Goal: Information Seeking & Learning: Learn about a topic

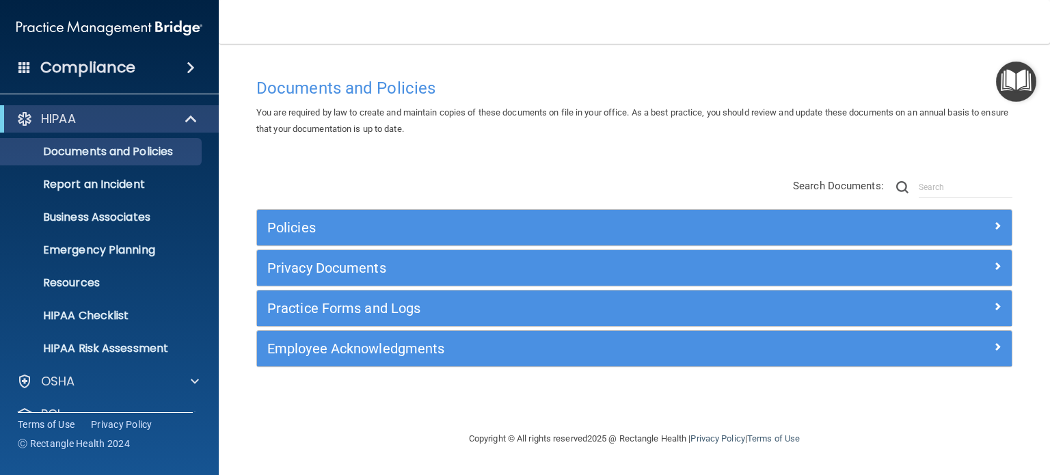
scroll to position [171, 0]
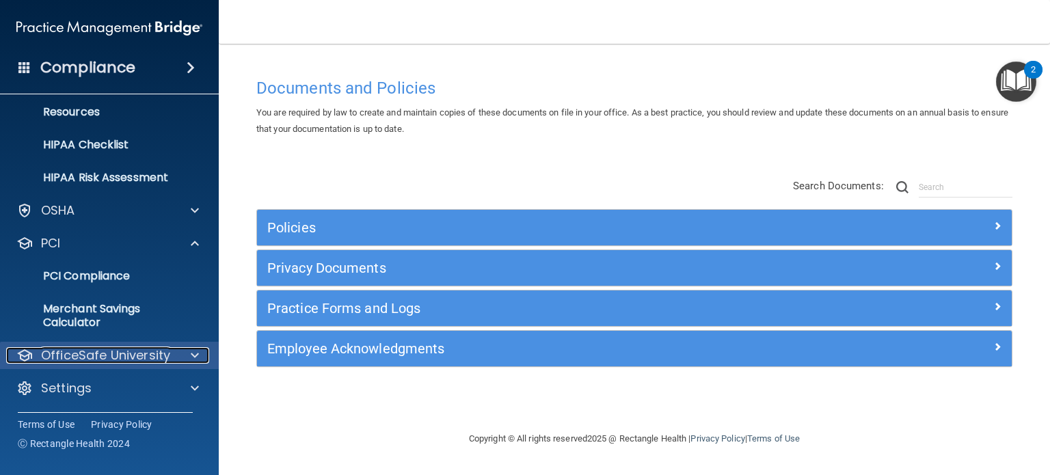
click at [125, 351] on p "OfficeSafe University" at bounding box center [105, 355] width 129 height 16
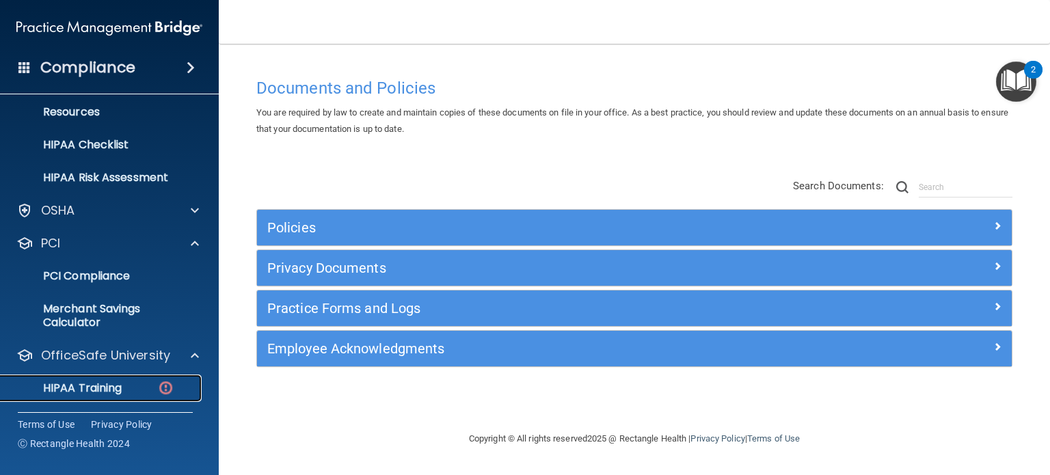
click at [110, 386] on p "HIPAA Training" at bounding box center [65, 388] width 113 height 14
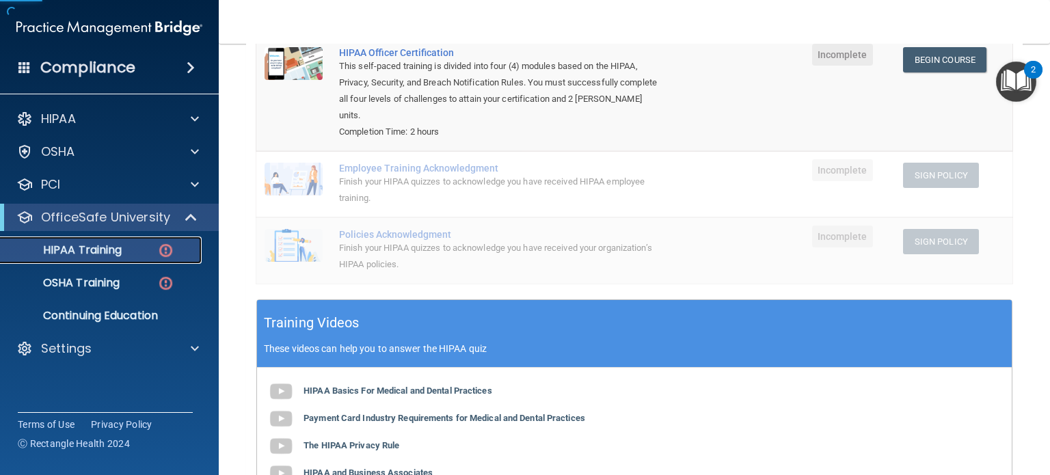
scroll to position [342, 0]
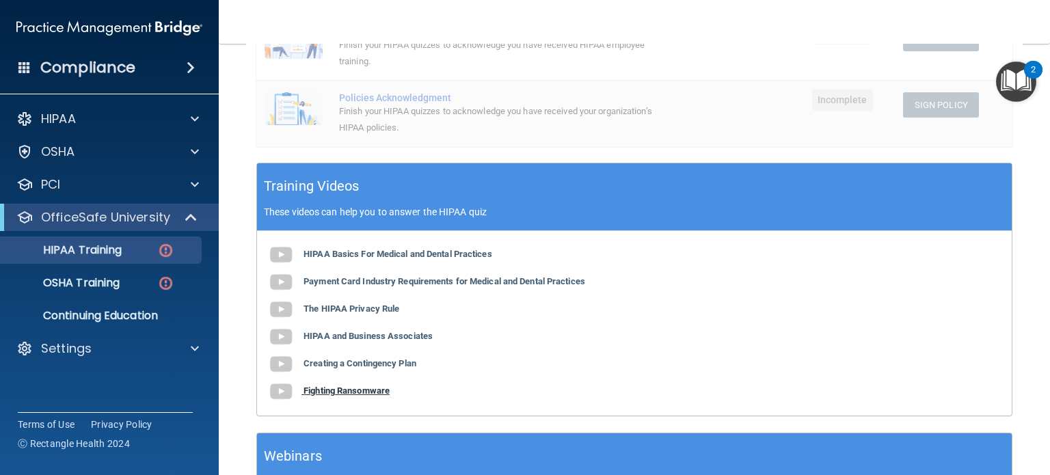
click at [357, 395] on b "Fighting Ransomware" at bounding box center [346, 390] width 86 height 10
click at [188, 74] on span at bounding box center [191, 67] width 8 height 16
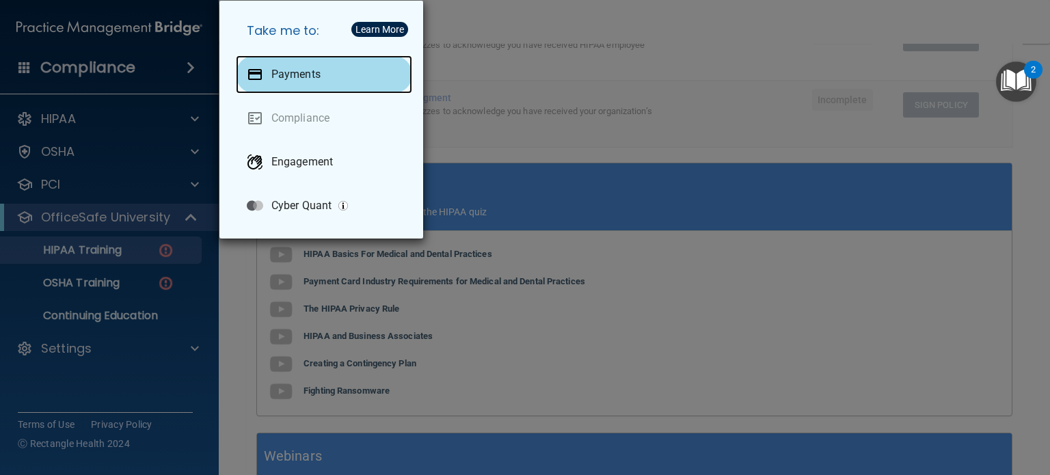
click at [257, 70] on div at bounding box center [255, 74] width 16 height 16
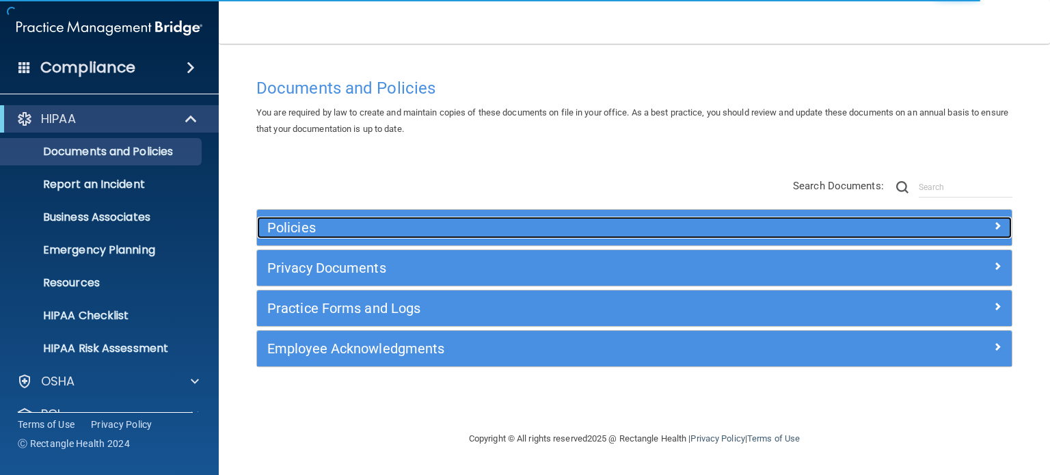
click at [305, 224] on h5 "Policies" at bounding box center [539, 227] width 545 height 15
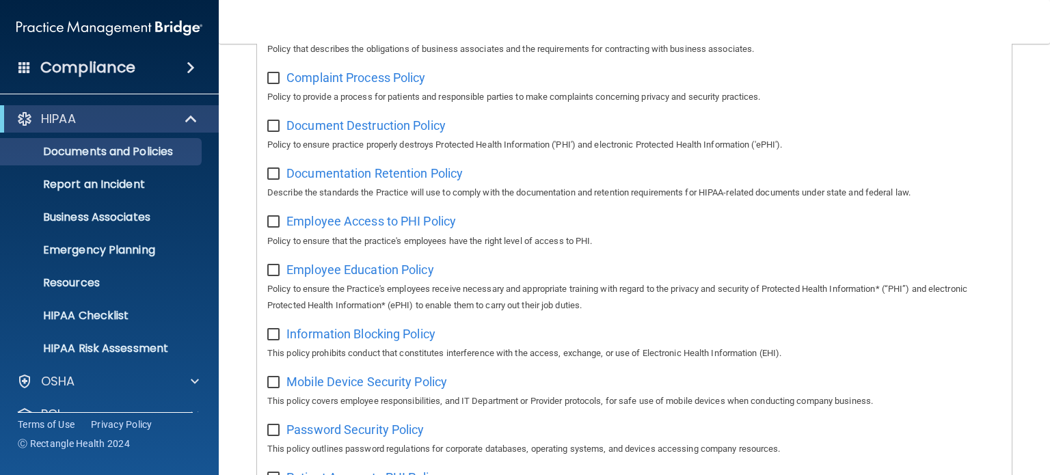
scroll to position [410, 0]
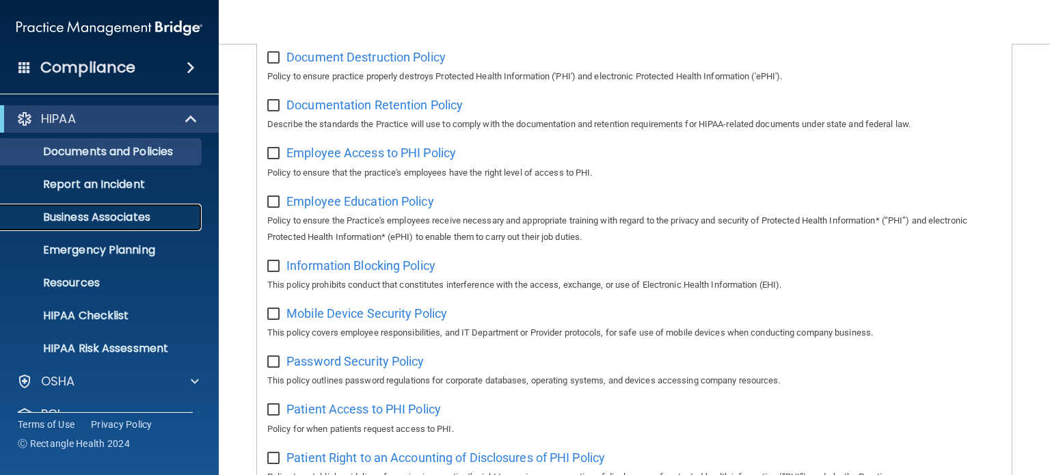
click at [66, 213] on p "Business Associates" at bounding box center [102, 218] width 187 height 14
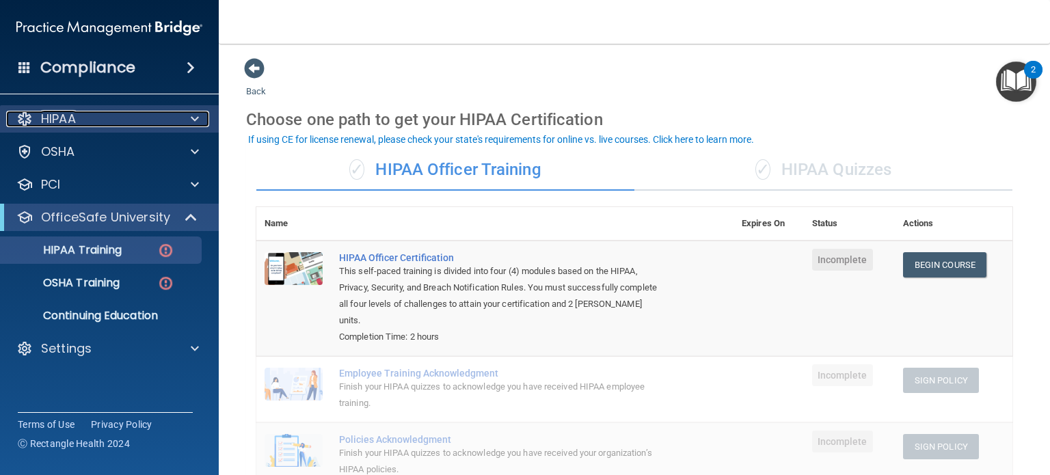
click at [185, 126] on div at bounding box center [193, 119] width 34 height 16
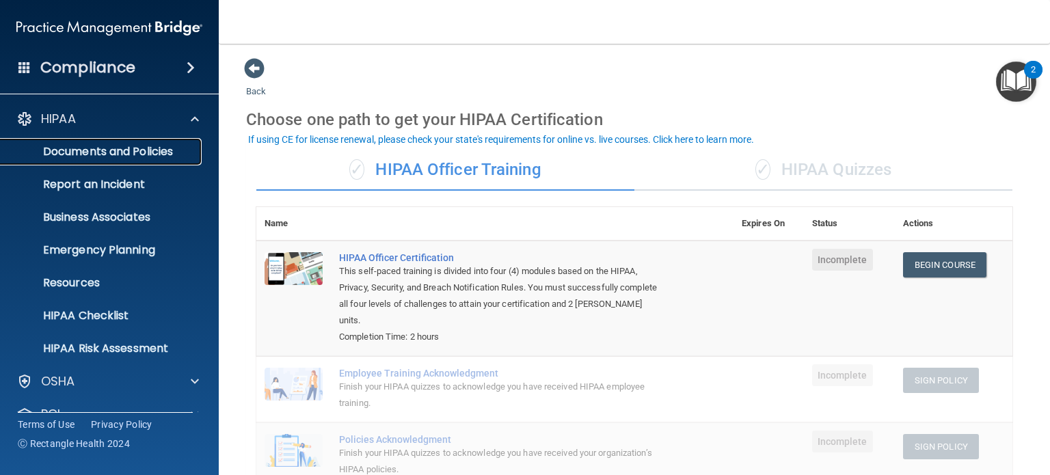
click at [144, 158] on p "Documents and Policies" at bounding box center [102, 152] width 187 height 14
